Goal: Information Seeking & Learning: Learn about a topic

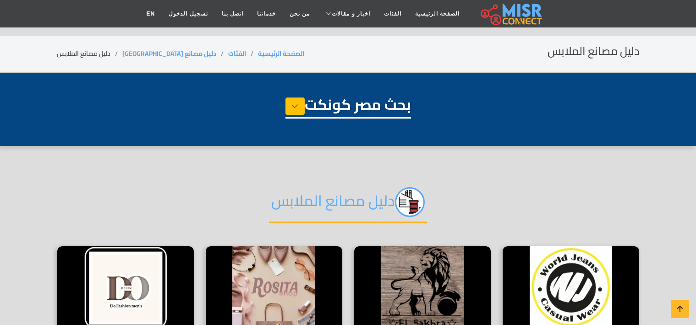
select select "**********"
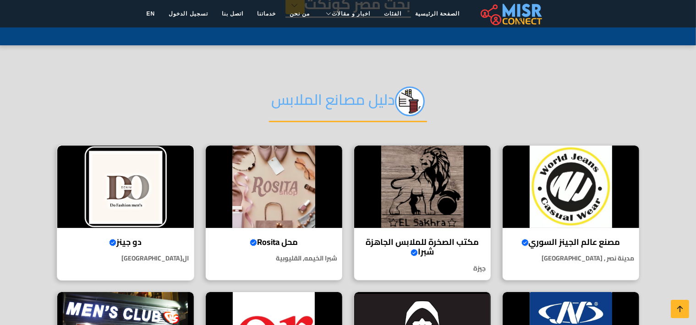
scroll to position [202, 0]
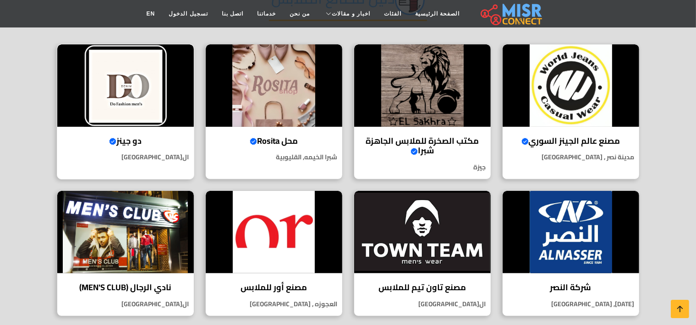
click at [137, 103] on img at bounding box center [125, 85] width 137 height 82
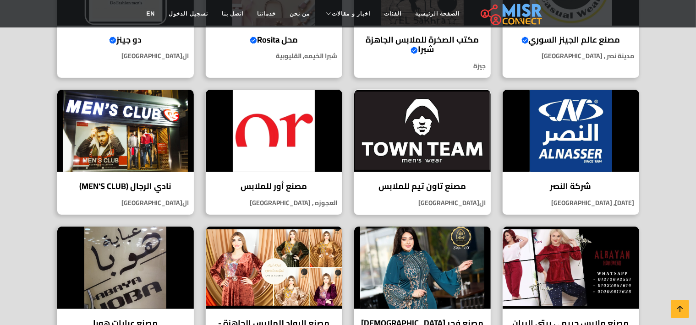
click at [430, 166] on img at bounding box center [422, 131] width 137 height 82
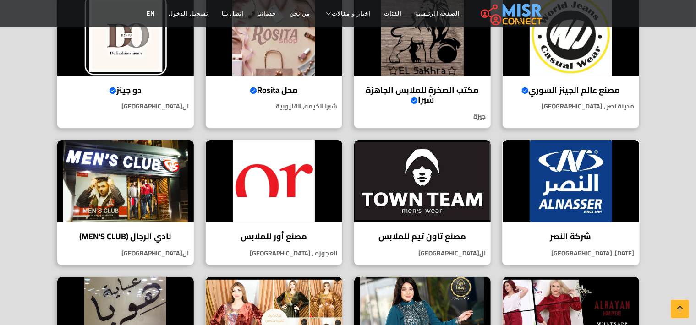
scroll to position [152, 0]
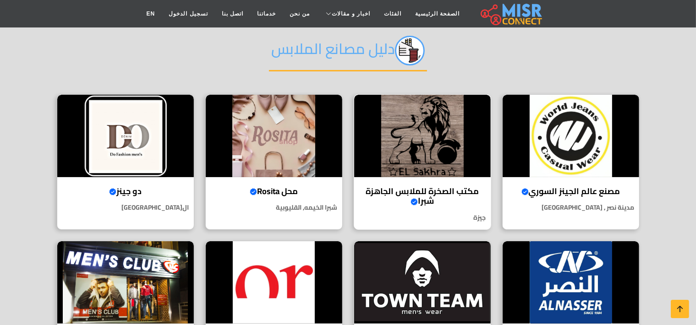
click at [459, 165] on img at bounding box center [422, 136] width 137 height 82
click at [599, 188] on h4 "مصنع عالم الجينز السوري Verified account" at bounding box center [571, 192] width 123 height 10
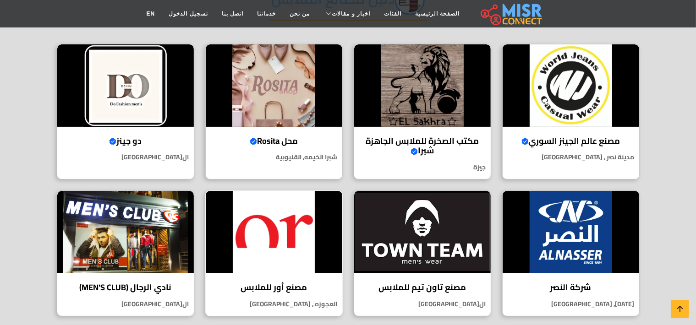
click at [287, 290] on h4 "مصنع أور للملابس" at bounding box center [274, 288] width 123 height 10
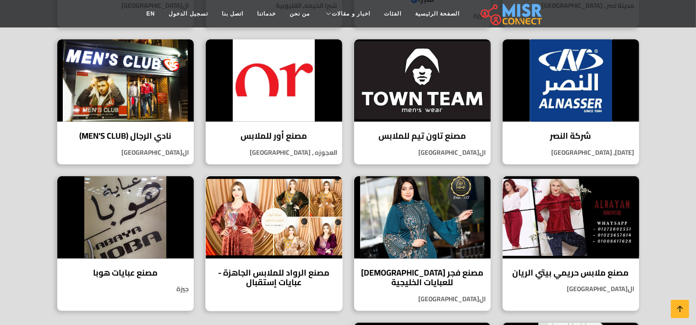
scroll to position [303, 0]
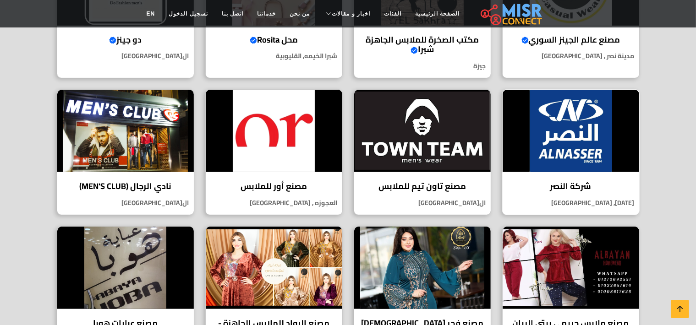
click at [558, 188] on h4 "شركة النصر" at bounding box center [571, 186] width 123 height 10
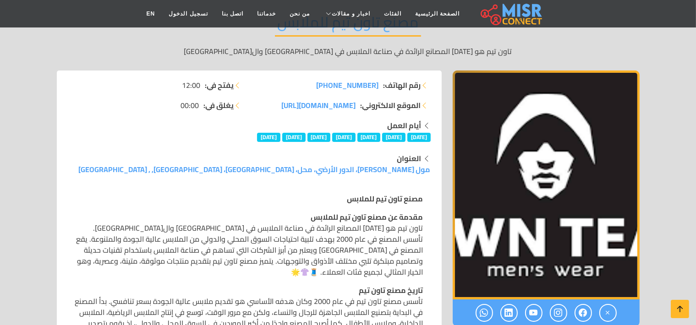
scroll to position [152, 0]
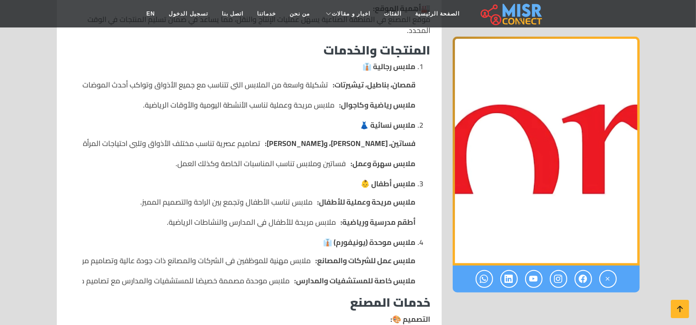
scroll to position [658, 0]
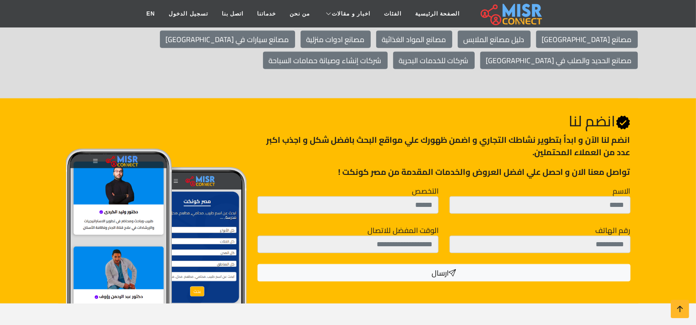
scroll to position [759, 0]
